Goal: Information Seeking & Learning: Learn about a topic

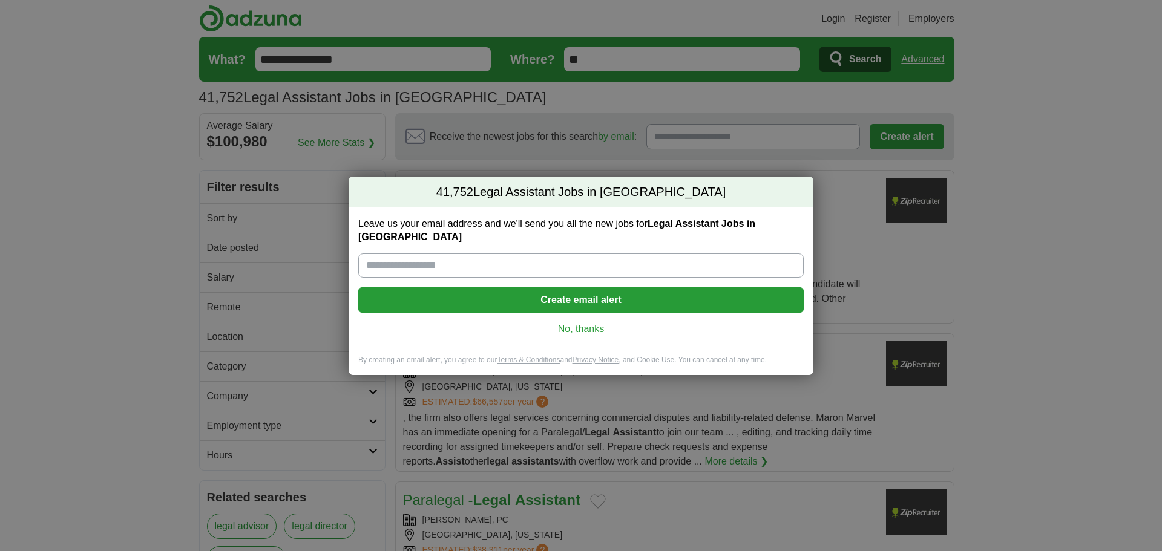
click at [583, 323] on link "No, thanks" at bounding box center [581, 329] width 426 height 13
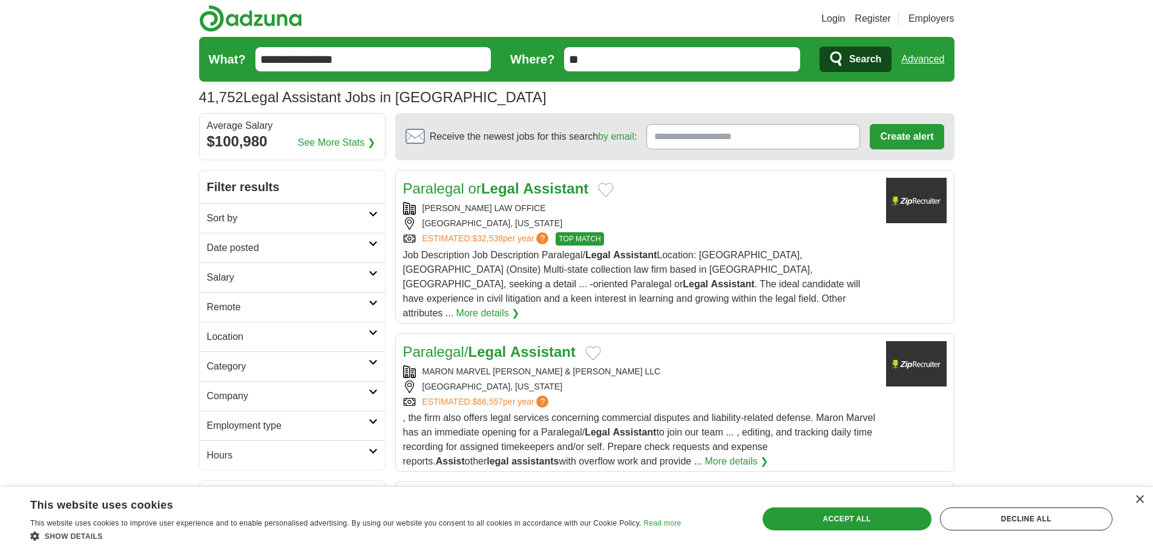
click at [361, 300] on link "Remote" at bounding box center [292, 307] width 185 height 30
click at [245, 332] on link "Remote jobs" at bounding box center [234, 336] width 54 height 10
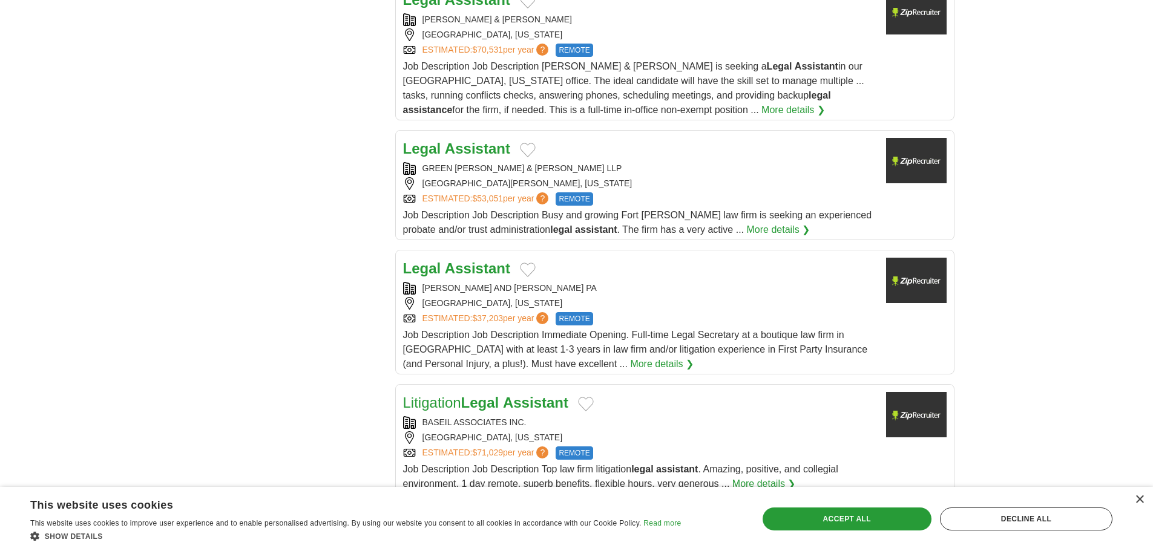
scroll to position [1150, 0]
click at [630, 356] on link "More details ❯" at bounding box center [662, 363] width 64 height 15
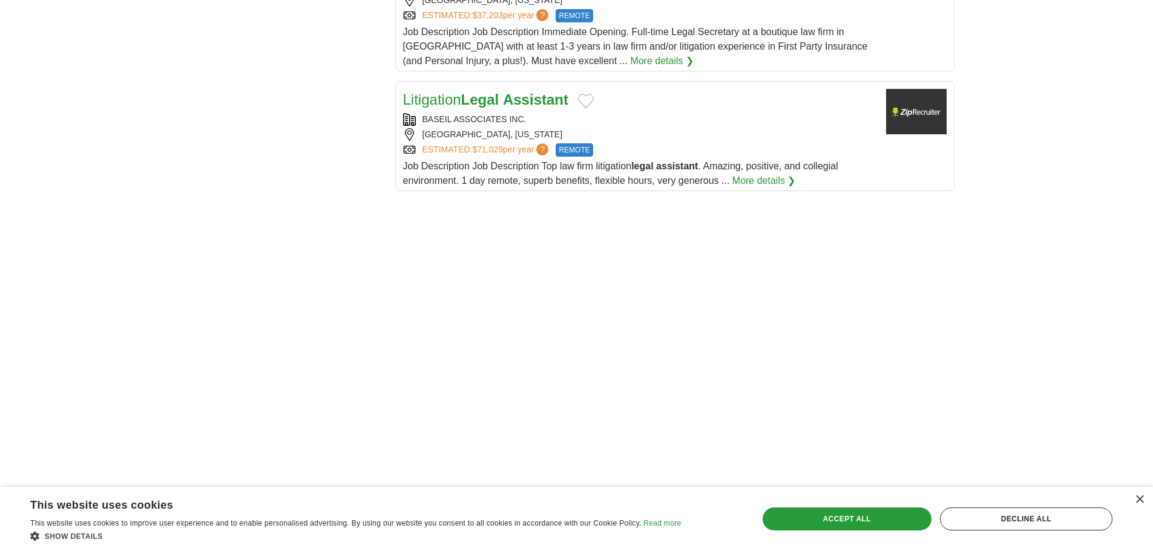
scroll to position [1513, 0]
